Goal: Information Seeking & Learning: Learn about a topic

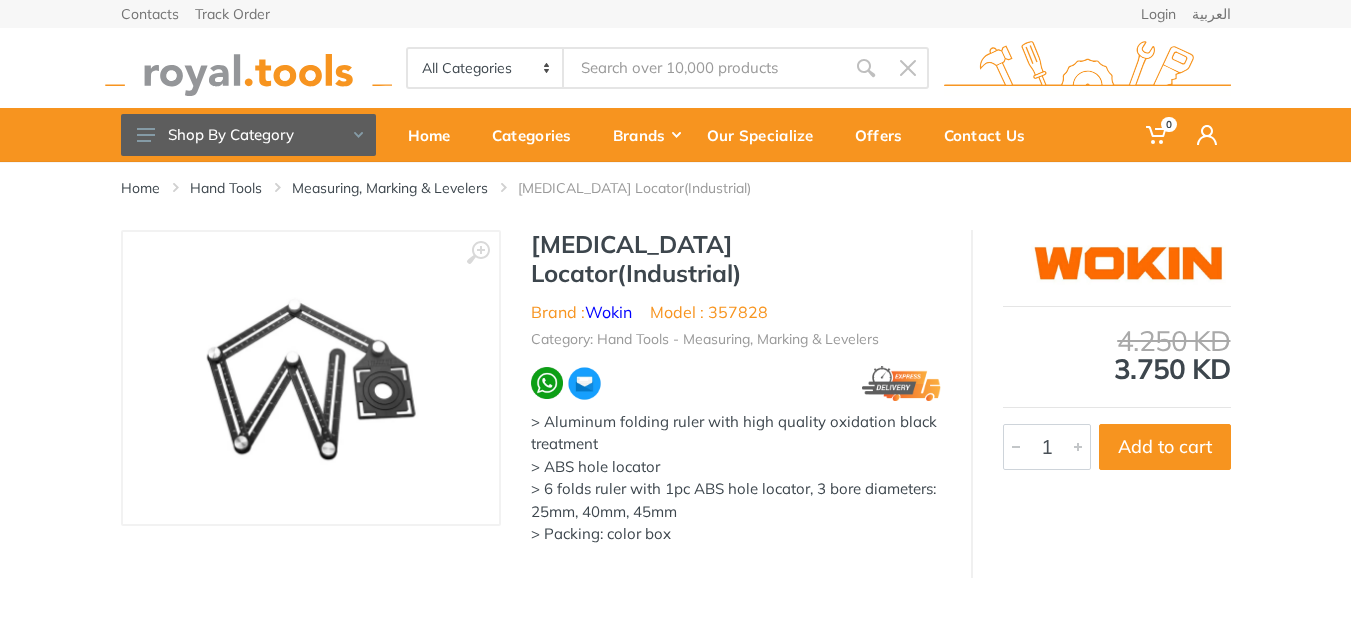
click at [1143, 369] on div "4.250 KD 3.750 KD" at bounding box center [1117, 355] width 228 height 56
click at [581, 242] on h1 "[MEDICAL_DATA] Locator(Industrial)" at bounding box center [736, 259] width 410 height 58
click at [581, 241] on h1 "[MEDICAL_DATA] Locator(Industrial)" at bounding box center [736, 259] width 410 height 58
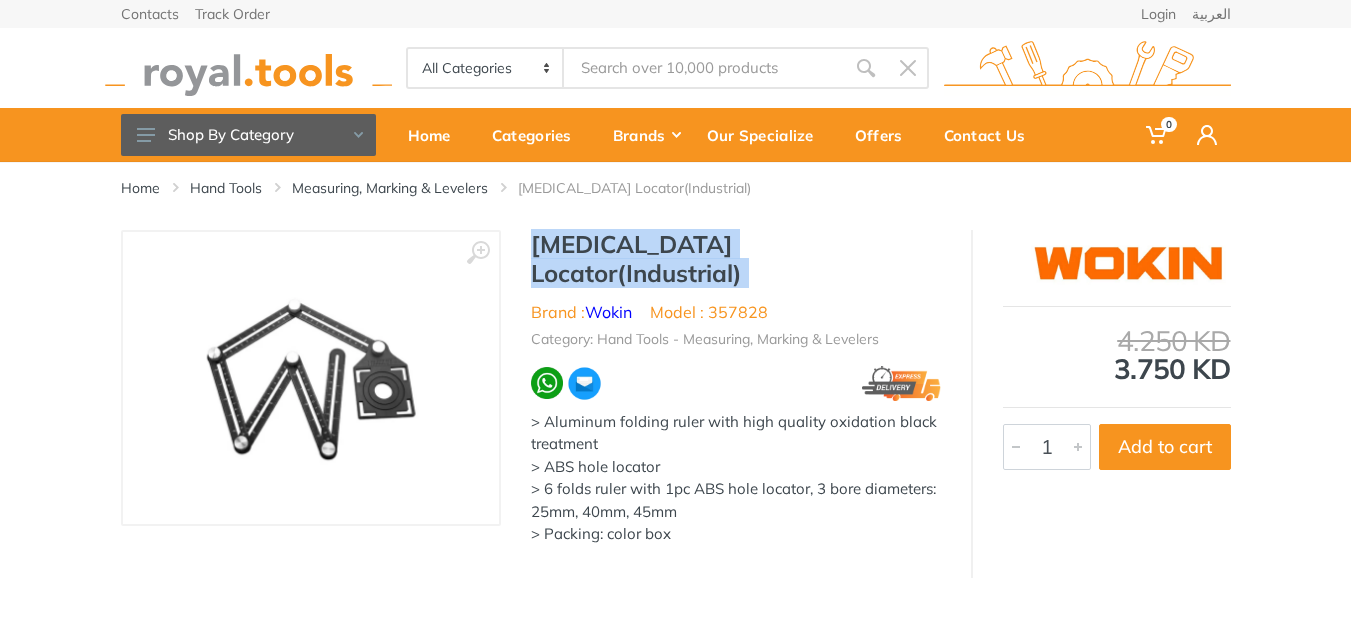
drag, startPoint x: 581, startPoint y: 241, endPoint x: 665, endPoint y: 233, distance: 84.4
click at [664, 233] on h1 "[MEDICAL_DATA] Locator(Industrial)" at bounding box center [736, 259] width 410 height 58
click at [665, 233] on h1 "[MEDICAL_DATA] Locator(Industrial)" at bounding box center [736, 259] width 410 height 58
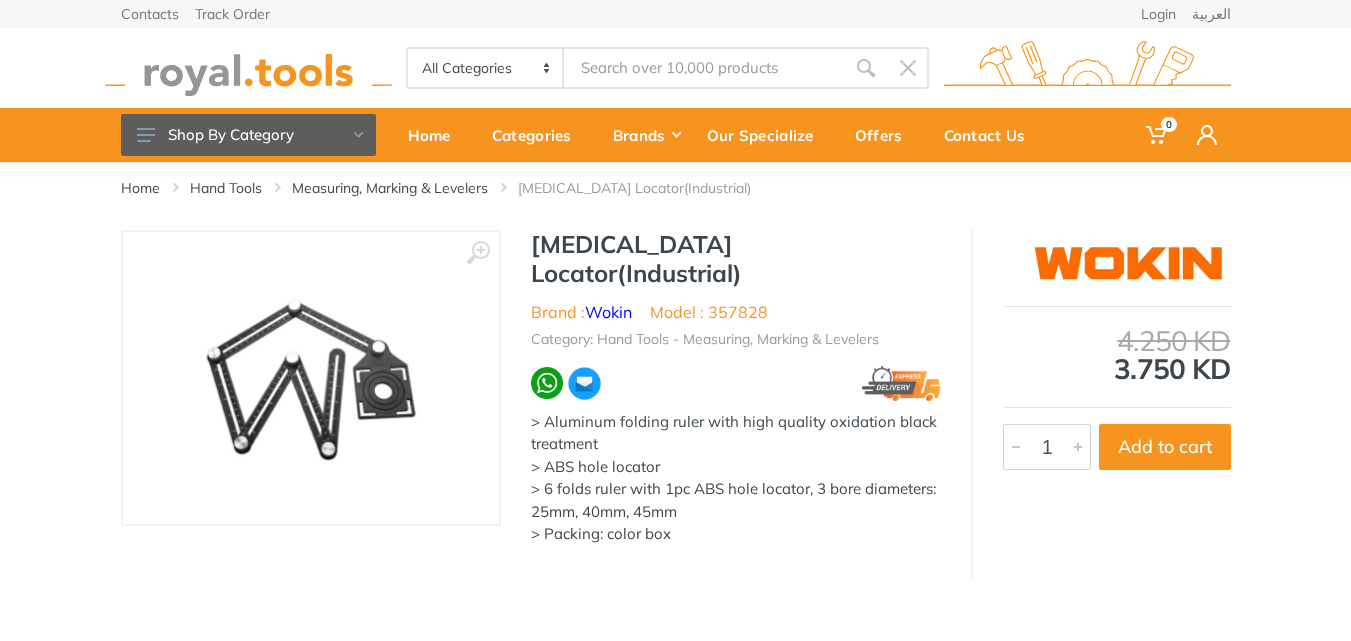
click at [574, 240] on h1 "[MEDICAL_DATA] Locator(Industrial)" at bounding box center [736, 259] width 410 height 58
drag, startPoint x: 574, startPoint y: 240, endPoint x: 680, endPoint y: 241, distance: 106.0
click at [680, 241] on h1 "[MEDICAL_DATA] Locator(Industrial)" at bounding box center [736, 259] width 410 height 58
copy h1 "Trepanning Locator"
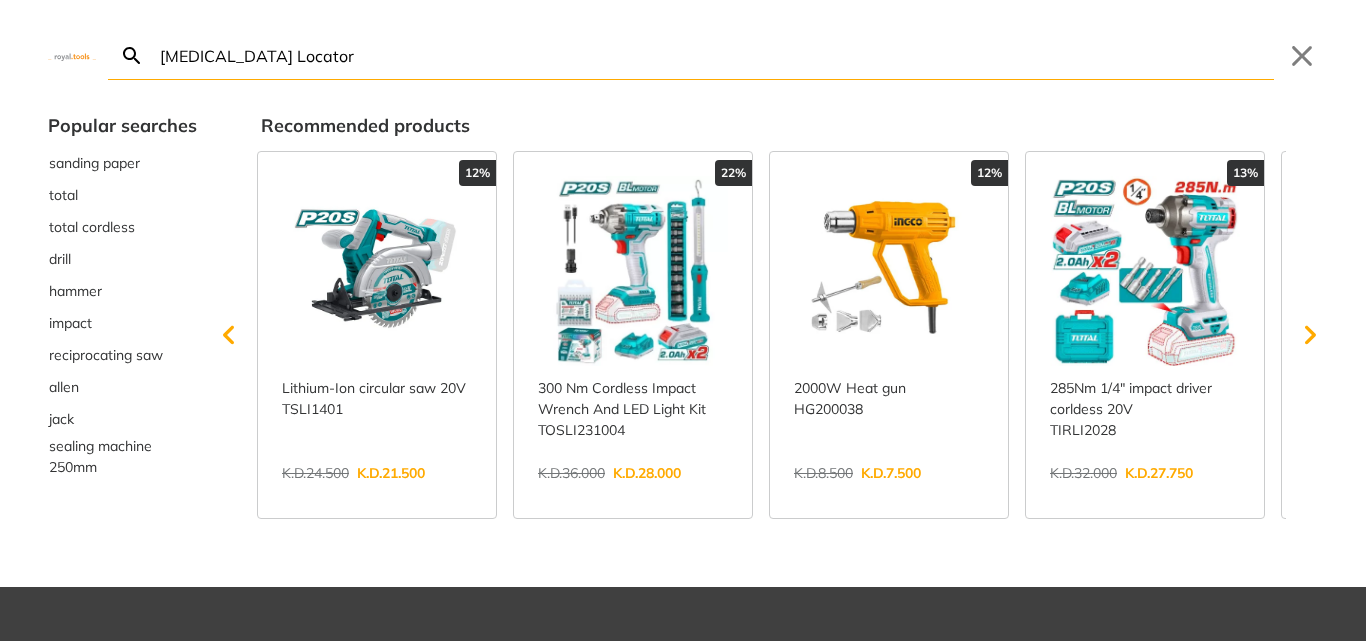
type input "Trepanning Locator"
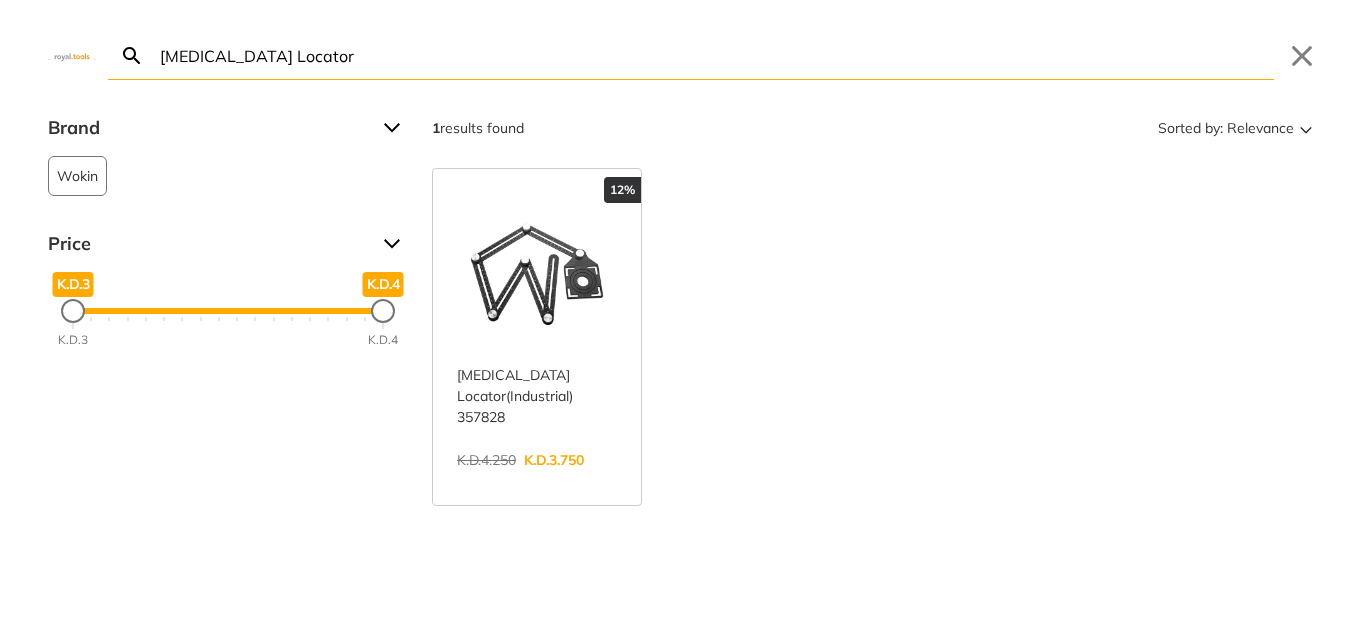
click at [752, 289] on div "12% Trepanning Locator(Industrial) 357828 > Aluminum folding ruler with high qu…" at bounding box center [875, 337] width 886 height 338
click at [545, 481] on link "View more →" at bounding box center [537, 481] width 160 height 0
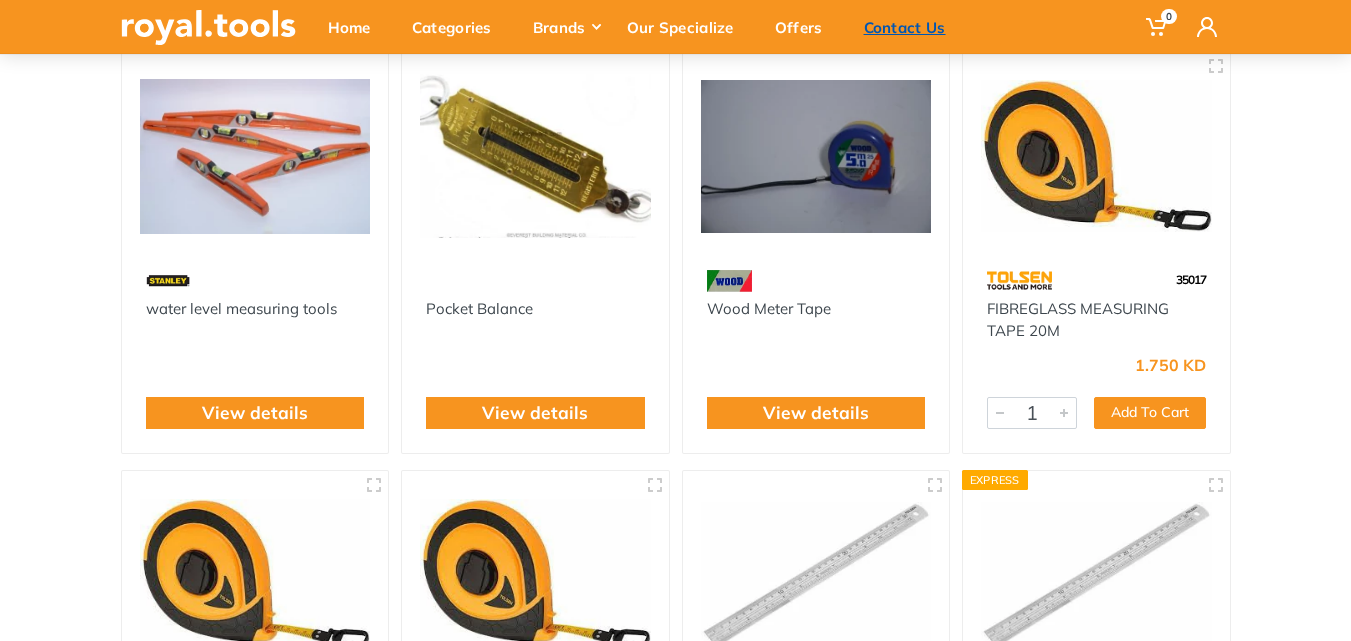
scroll to position [252, 0]
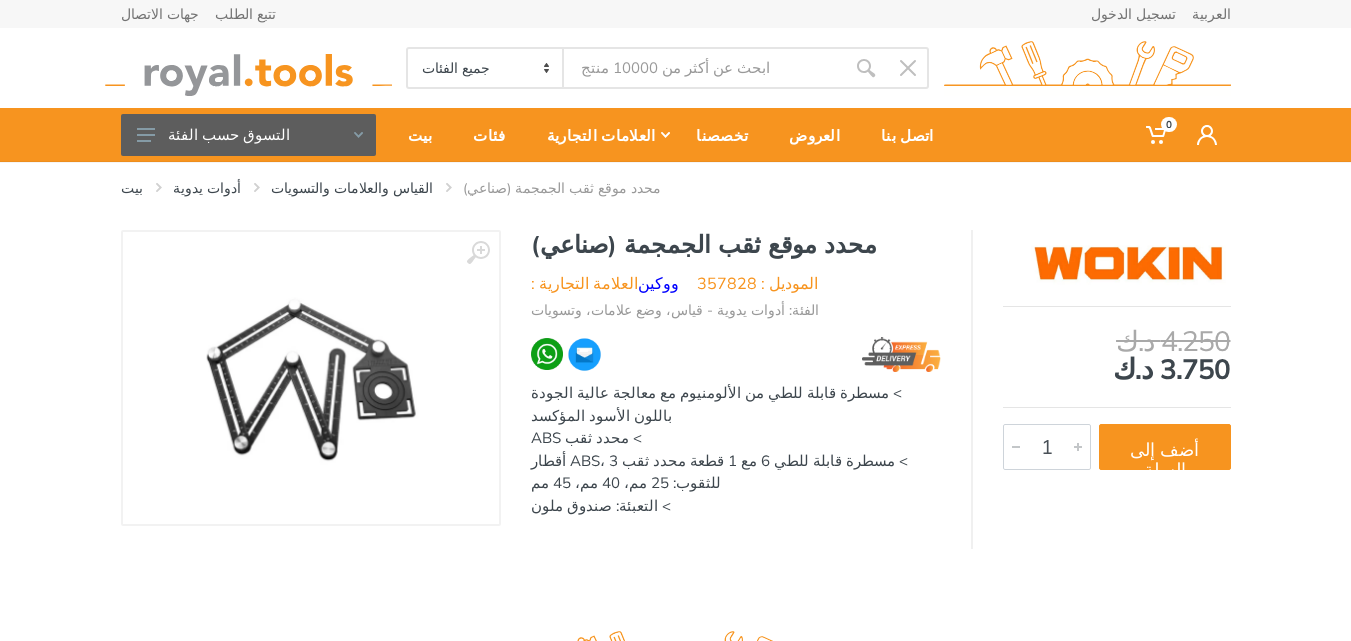
click at [255, 79] on img at bounding box center [248, 68] width 287 height 55
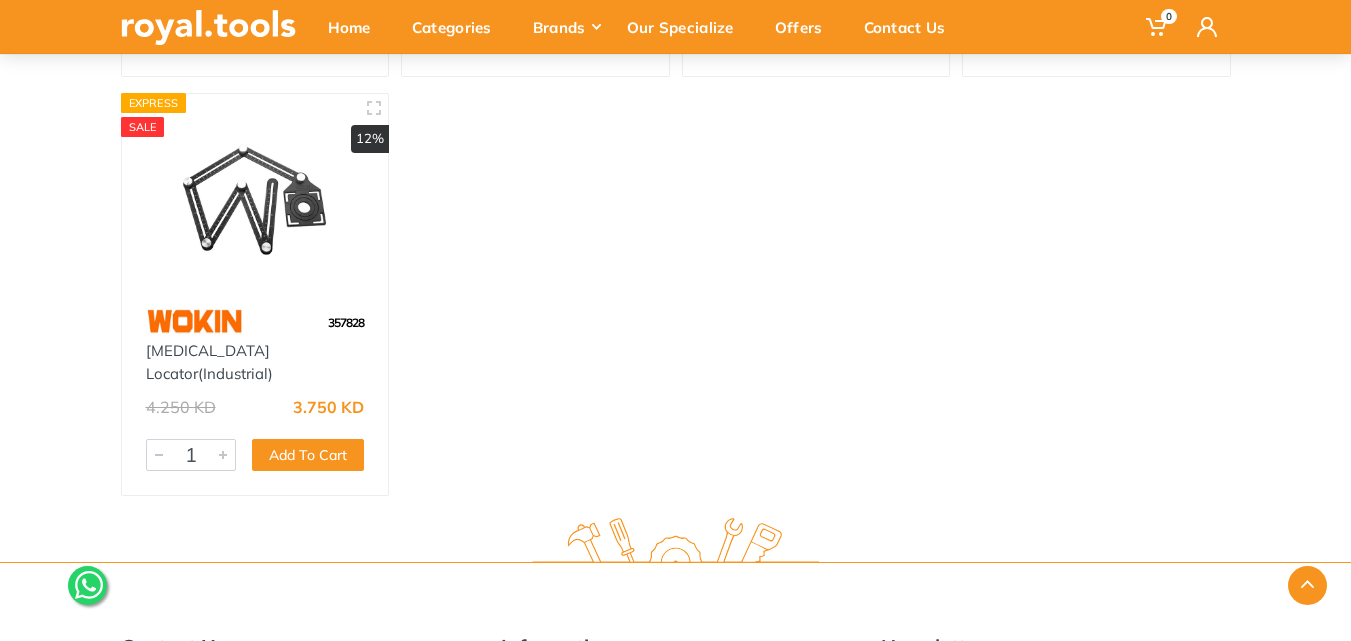
scroll to position [800, 0]
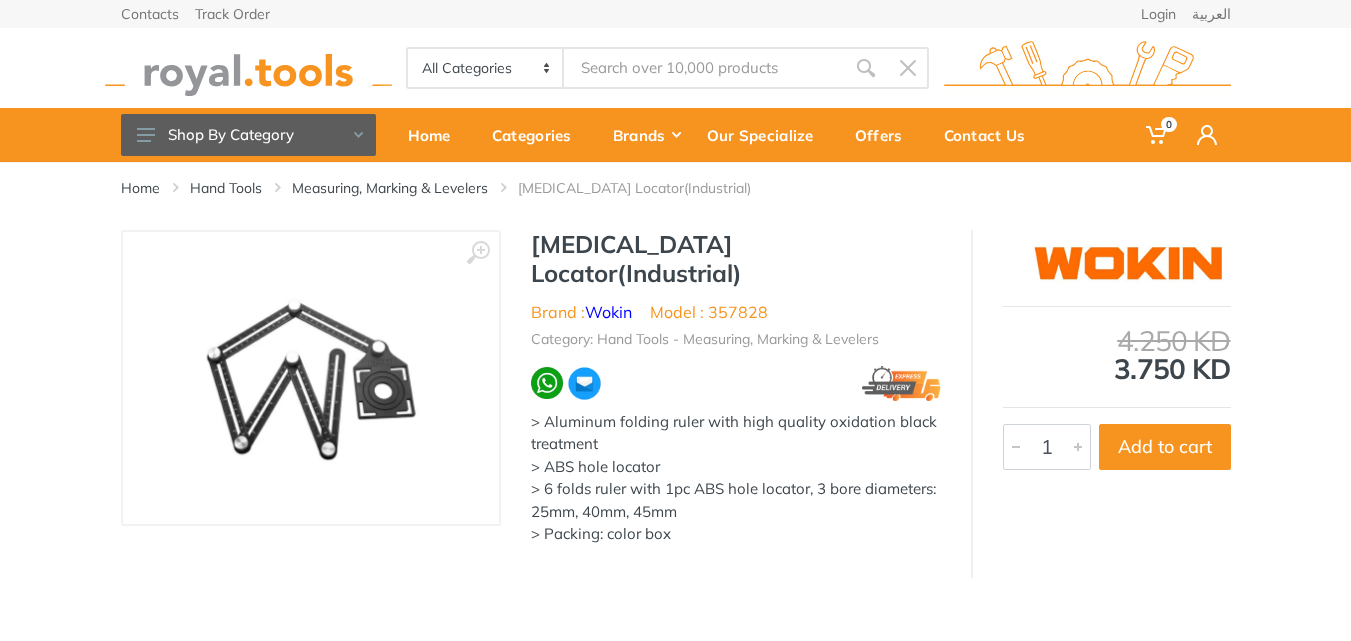
click at [712, 251] on h1 "Trepanning Locator(Industrial)" at bounding box center [736, 259] width 410 height 58
copy h1 "Locator"
